Goal: Find specific page/section: Find specific page/section

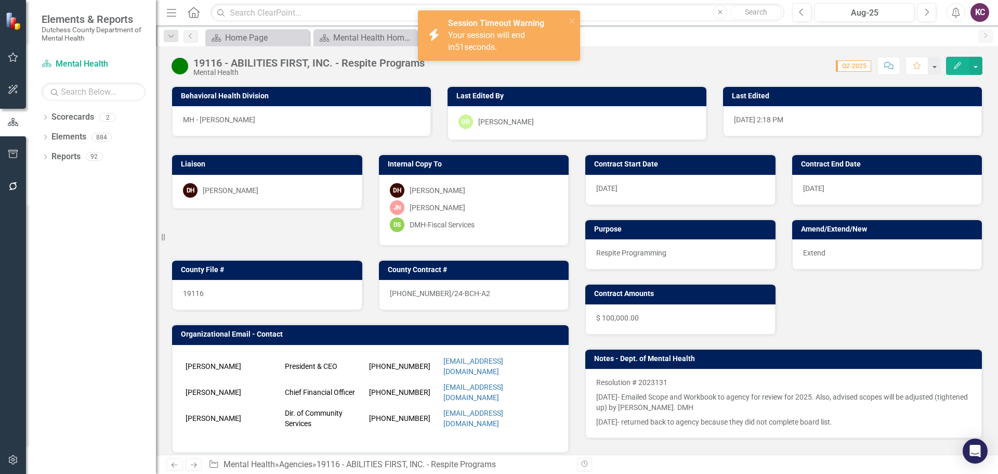
scroll to position [654, 0]
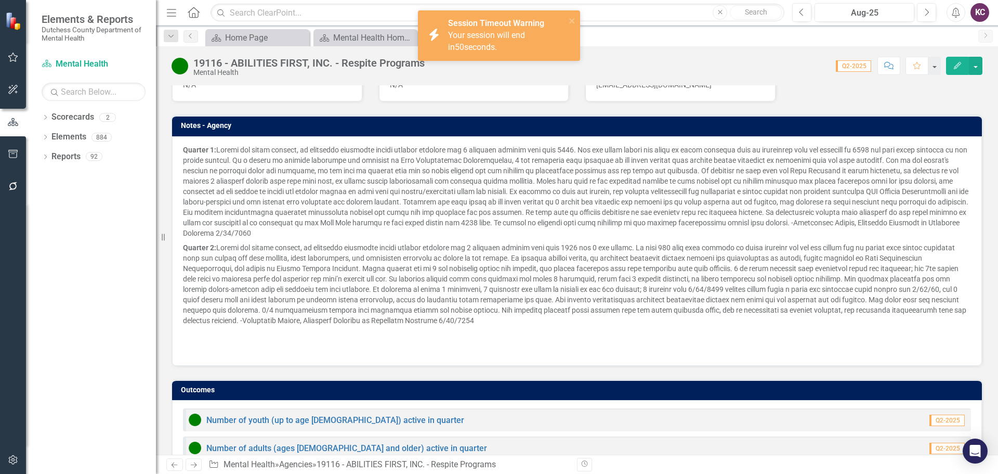
click at [711, 76] on div "19116 - ABILITIES FIRST, INC. - Respite Programs Mental Health Score: 0.00 Q2-2…" at bounding box center [577, 61] width 842 height 31
click at [571, 19] on icon "close" at bounding box center [572, 21] width 7 height 8
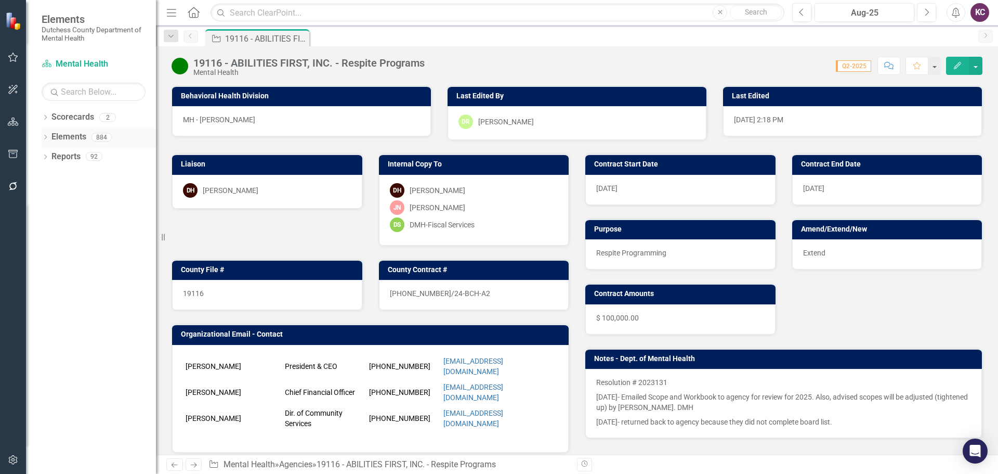
click at [69, 137] on link "Elements" at bounding box center [68, 137] width 35 height 12
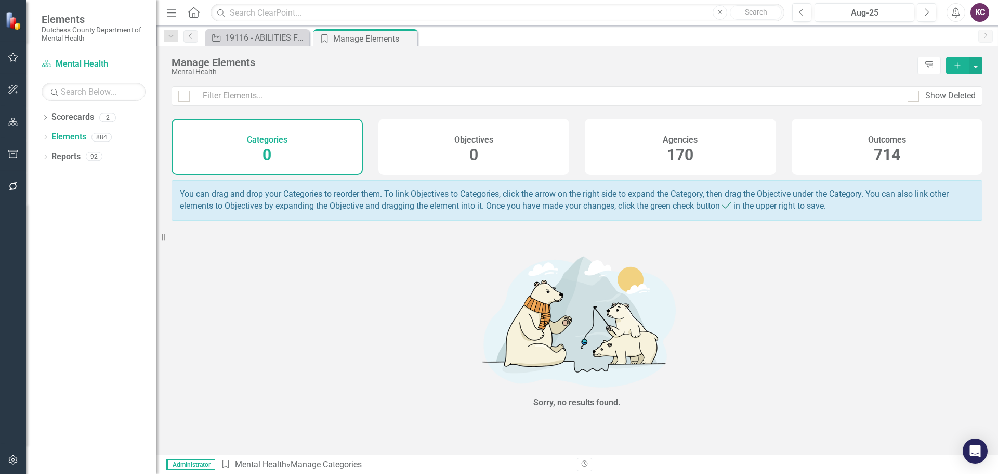
click at [628, 136] on div "Agencies 170" at bounding box center [680, 147] width 191 height 56
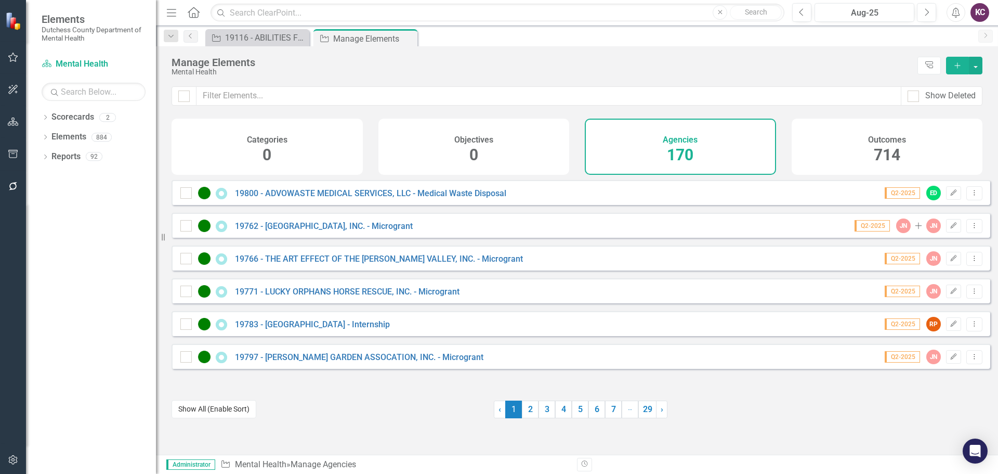
click at [195, 407] on button "Show All (Enable Sort)" at bounding box center [214, 409] width 85 height 18
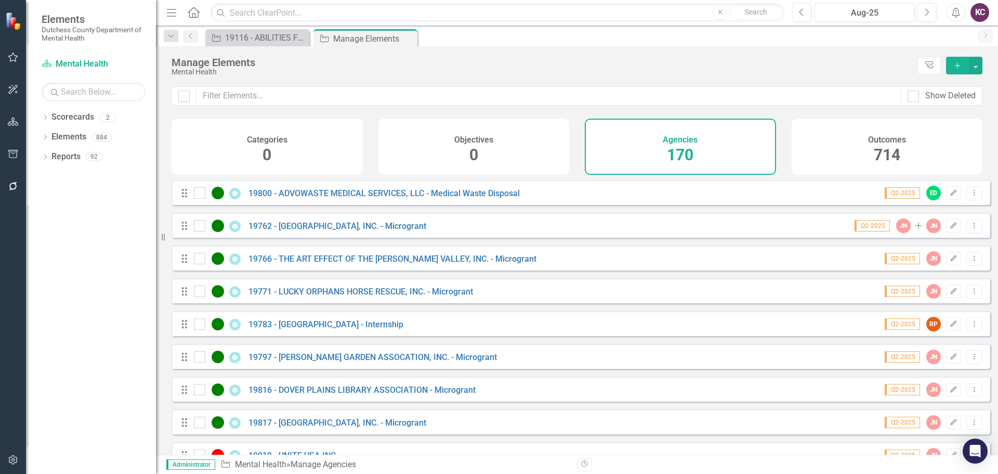
scroll to position [5326, 0]
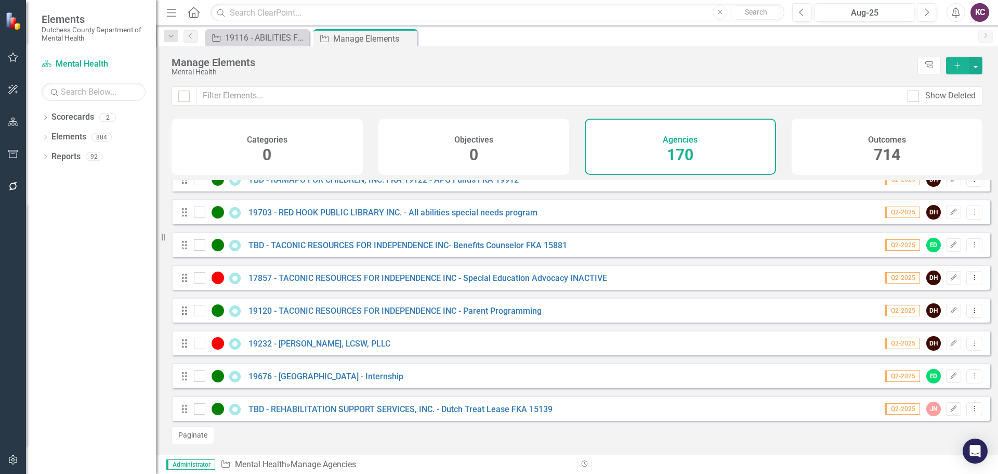
click at [735, 81] on div "Manage Elements Mental Health Tree Explorer Add" at bounding box center [577, 66] width 842 height 40
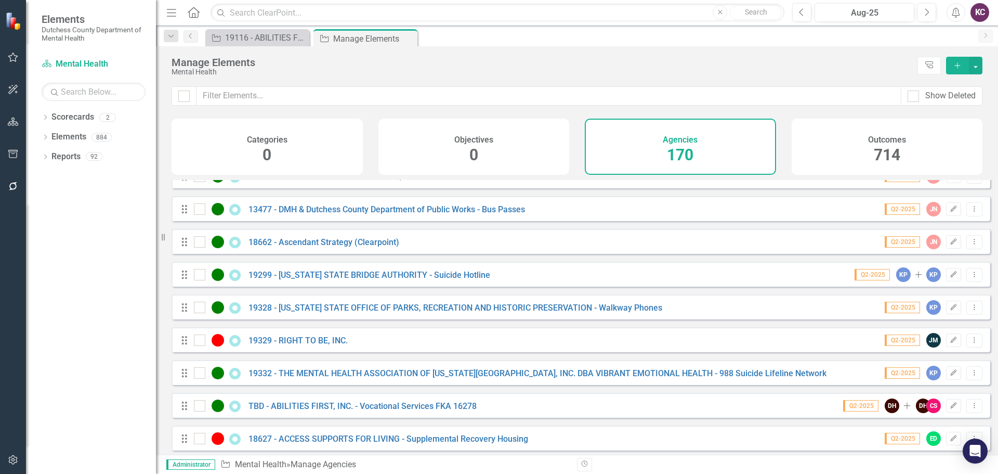
scroll to position [2342, 0]
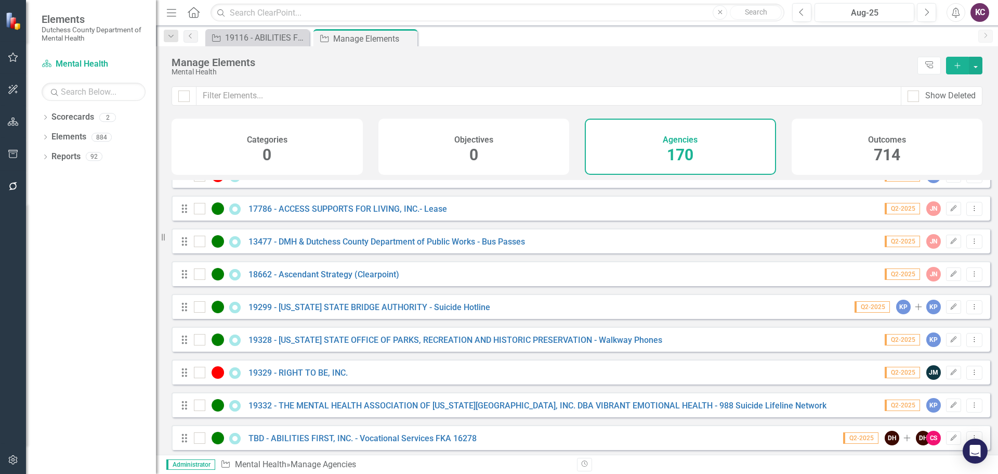
click at [617, 52] on div "Manage Elements Mental Health Tree Explorer Add" at bounding box center [577, 66] width 842 height 40
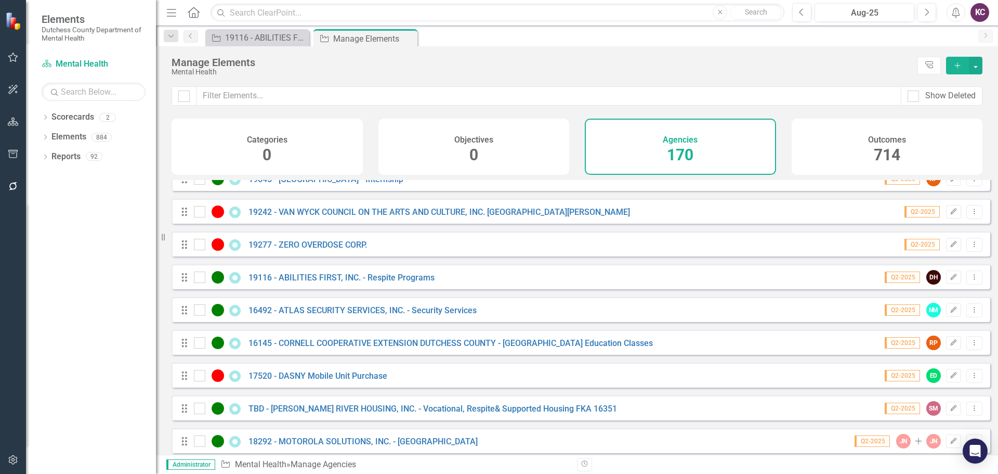
scroll to position [3174, 0]
